Goal: Transaction & Acquisition: Subscribe to service/newsletter

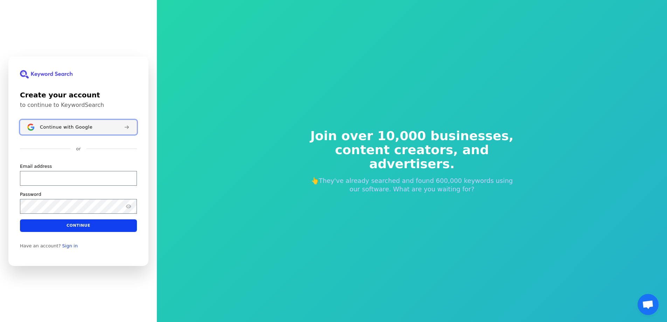
click at [65, 124] on button "Continue with Google" at bounding box center [78, 127] width 117 height 15
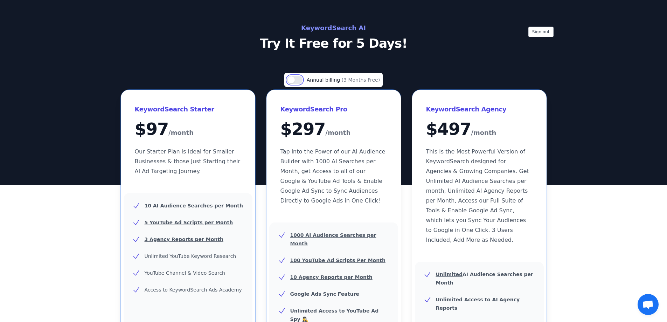
click at [301, 81] on button "Use setting" at bounding box center [294, 80] width 15 height 8
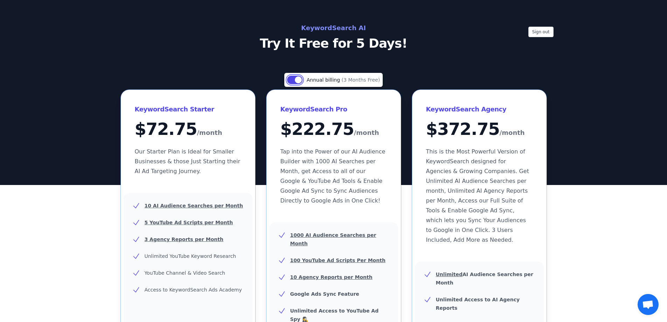
click at [301, 81] on button "Use setting" at bounding box center [294, 80] width 15 height 8
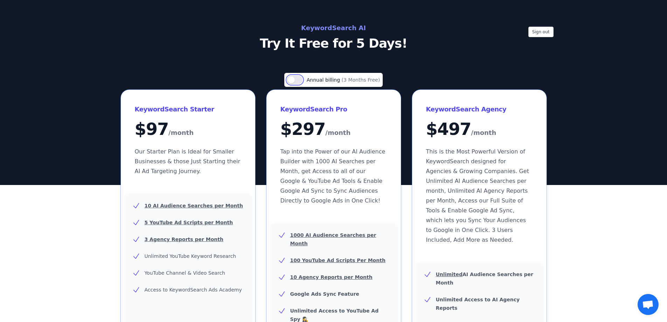
click at [301, 81] on button "Use setting" at bounding box center [294, 80] width 15 height 8
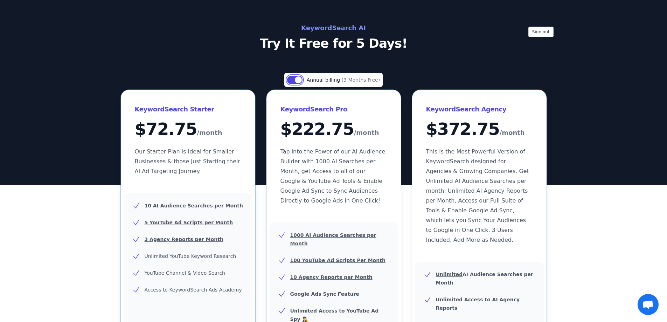
click at [301, 81] on button "Use setting" at bounding box center [294, 80] width 15 height 8
click at [300, 82] on button "Use setting" at bounding box center [294, 80] width 15 height 8
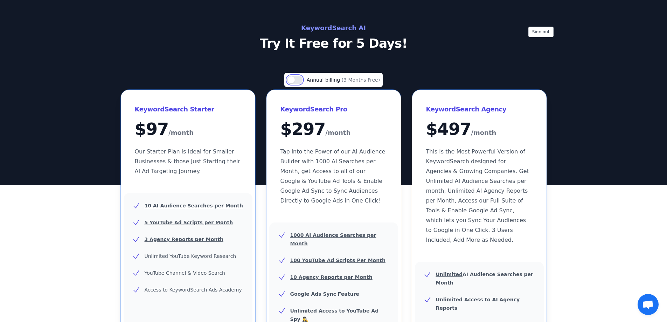
click at [300, 82] on button "Use setting" at bounding box center [294, 80] width 15 height 8
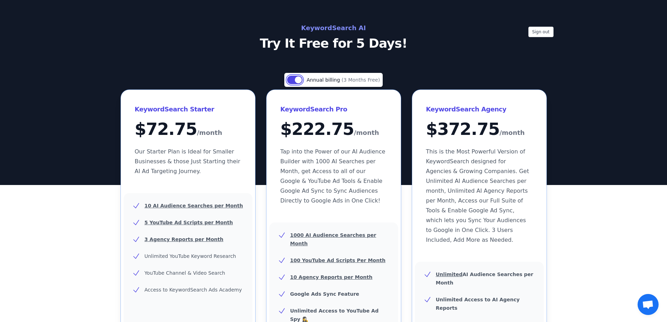
click at [300, 82] on button "Use setting" at bounding box center [294, 80] width 15 height 8
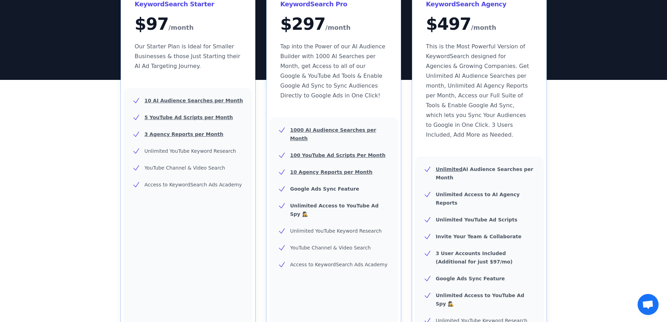
scroll to position [280, 0]
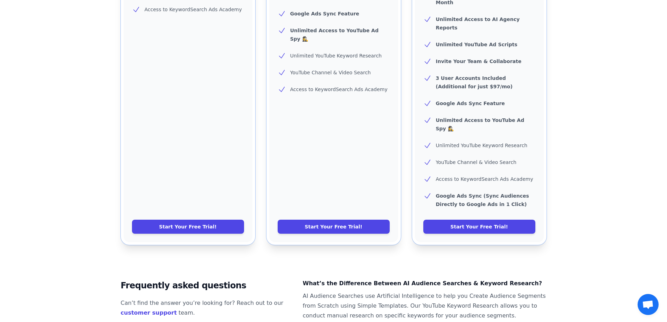
click at [474, 192] on div "Unlimited AI Audience Searches per Month Unlimited Access to AI Agency Reports …" at bounding box center [479, 111] width 129 height 261
click at [473, 220] on link "Start Your Free Trial!" at bounding box center [479, 227] width 112 height 14
